Goal: Information Seeking & Learning: Check status

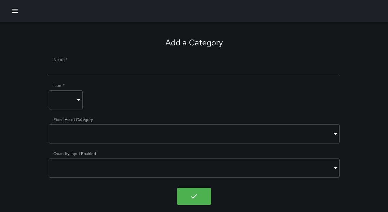
click at [15, 6] on button "button" at bounding box center [15, 11] width 14 height 14
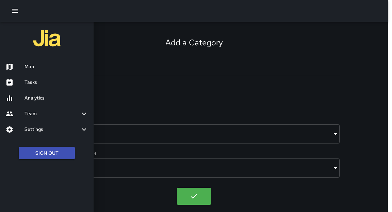
click at [30, 70] on h6 "Map" at bounding box center [57, 66] width 64 height 7
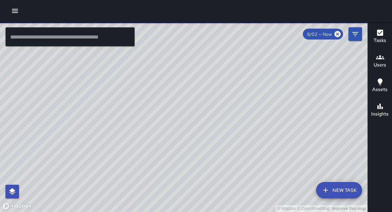
drag, startPoint x: 173, startPoint y: 116, endPoint x: 180, endPoint y: 124, distance: 10.6
click at [180, 124] on div "© Mapbox © OpenStreetMap Improve this map" at bounding box center [184, 117] width 368 height 190
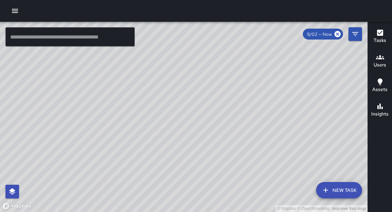
drag, startPoint x: 184, startPoint y: 135, endPoint x: 183, endPoint y: 113, distance: 22.5
click at [184, 113] on div "© Mapbox © OpenStreetMap Improve this map" at bounding box center [184, 117] width 368 height 190
click at [17, 9] on icon "button" at bounding box center [15, 11] width 6 height 4
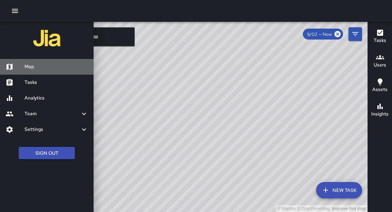
click at [31, 67] on h6 "Map" at bounding box center [57, 66] width 64 height 7
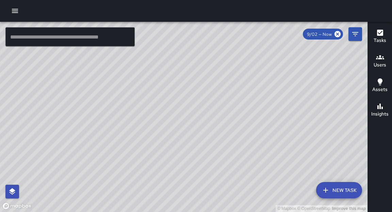
drag, startPoint x: 174, startPoint y: 173, endPoint x: 154, endPoint y: 132, distance: 46.1
click at [154, 132] on div "© Mapbox © OpenStreetMap Improve this map" at bounding box center [184, 117] width 368 height 190
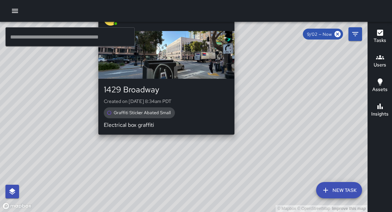
click at [163, 140] on div "© Mapbox © OpenStreetMap Improve this map E6 Echo 6 1429 Broadway Created on [D…" at bounding box center [184, 117] width 368 height 190
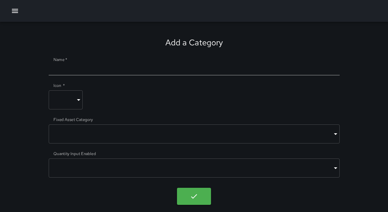
click at [17, 12] on icon "button" at bounding box center [15, 11] width 6 height 4
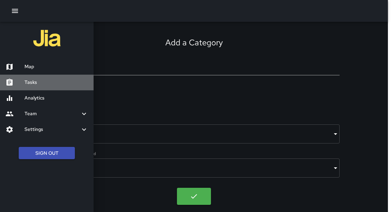
click at [33, 84] on h6 "Tasks" at bounding box center [57, 82] width 64 height 7
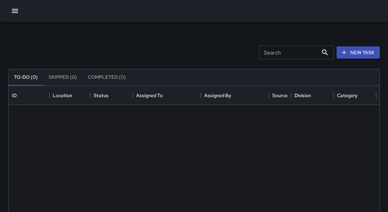
scroll to position [284, 367]
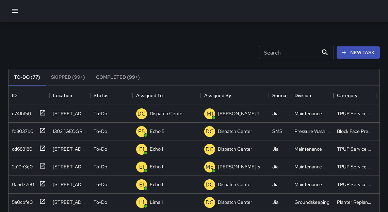
click at [18, 14] on icon "button" at bounding box center [15, 11] width 8 height 8
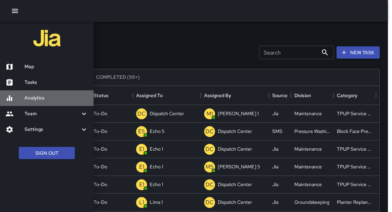
click at [37, 100] on h6 "Analytics" at bounding box center [57, 97] width 64 height 7
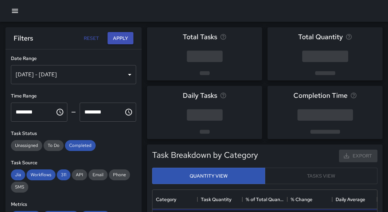
scroll to position [199, 221]
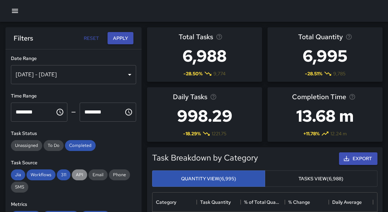
click at [76, 178] on div "API" at bounding box center [79, 174] width 15 height 11
click at [14, 14] on icon "button" at bounding box center [15, 11] width 8 height 8
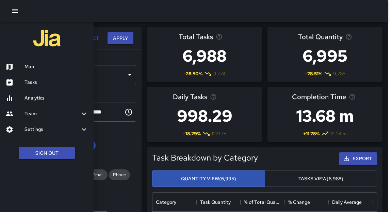
click at [205, 20] on div at bounding box center [194, 11] width 388 height 22
click at [192, 15] on div at bounding box center [194, 11] width 388 height 22
click at [31, 97] on h6 "Analytics" at bounding box center [57, 97] width 64 height 7
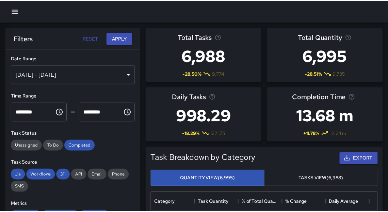
scroll to position [4, 4]
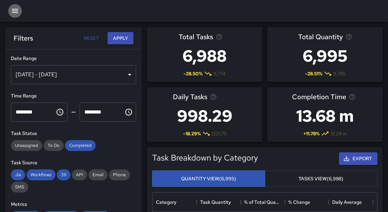
click at [16, 11] on icon "button" at bounding box center [15, 11] width 6 height 4
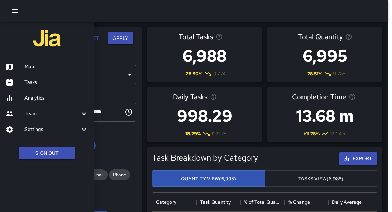
click at [16, 11] on icon "button" at bounding box center [15, 11] width 6 height 4
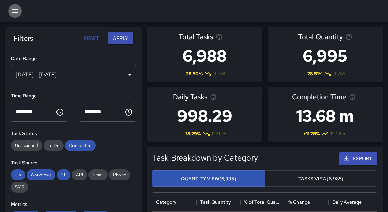
click at [13, 11] on icon "button" at bounding box center [15, 11] width 6 height 4
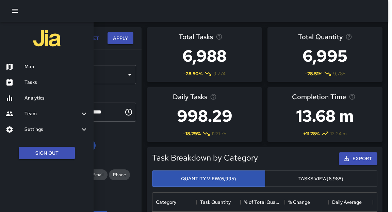
click at [134, 16] on div at bounding box center [194, 11] width 388 height 22
click at [133, 19] on div at bounding box center [194, 11] width 388 height 22
click at [139, 35] on div at bounding box center [196, 106] width 392 height 212
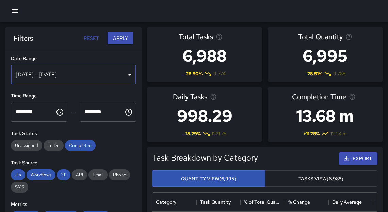
click at [124, 74] on div "Aug 27, 2025 - Sep 02, 2025" at bounding box center [73, 74] width 125 height 19
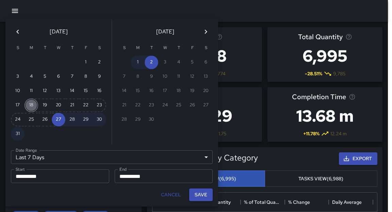
click at [29, 106] on button "18" at bounding box center [32, 105] width 14 height 14
type input "******"
type input "**********"
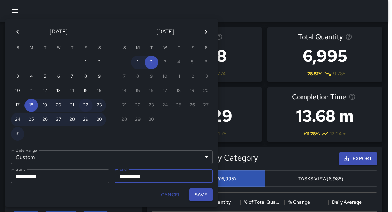
click at [87, 106] on button "22" at bounding box center [86, 105] width 14 height 14
type input "**********"
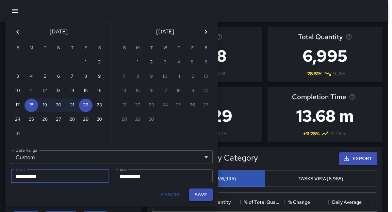
click at [196, 195] on button "Save" at bounding box center [200, 194] width 23 height 13
type input "**********"
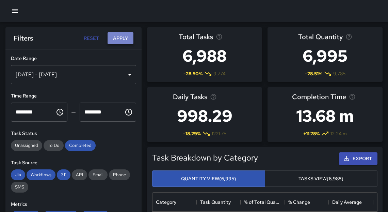
click at [123, 38] on button "Apply" at bounding box center [121, 38] width 26 height 13
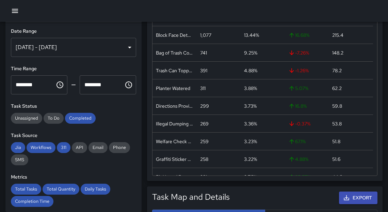
drag, startPoint x: 389, startPoint y: 33, endPoint x: 389, endPoint y: 94, distance: 61.3
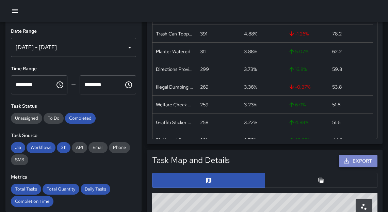
click at [347, 163] on icon "button" at bounding box center [346, 160] width 7 height 7
